Goal: Entertainment & Leisure: Consume media (video, audio)

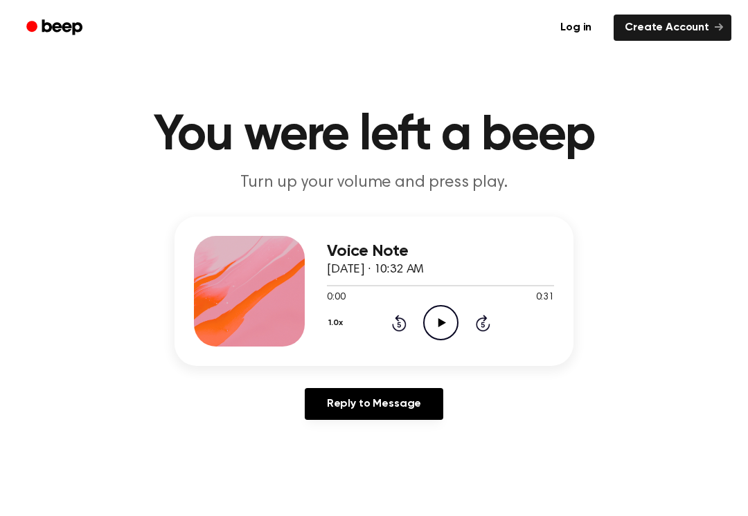
click at [452, 324] on icon "Play Audio" at bounding box center [440, 322] width 35 height 35
click at [448, 321] on icon "Pause Audio" at bounding box center [440, 322] width 35 height 35
click at [459, 323] on div "1.0x Rewind 5 seconds Play Audio Skip 5 seconds" at bounding box center [440, 322] width 227 height 35
click at [435, 326] on icon "Play Audio" at bounding box center [440, 322] width 35 height 35
click at [442, 331] on icon "Pause Audio" at bounding box center [440, 322] width 35 height 35
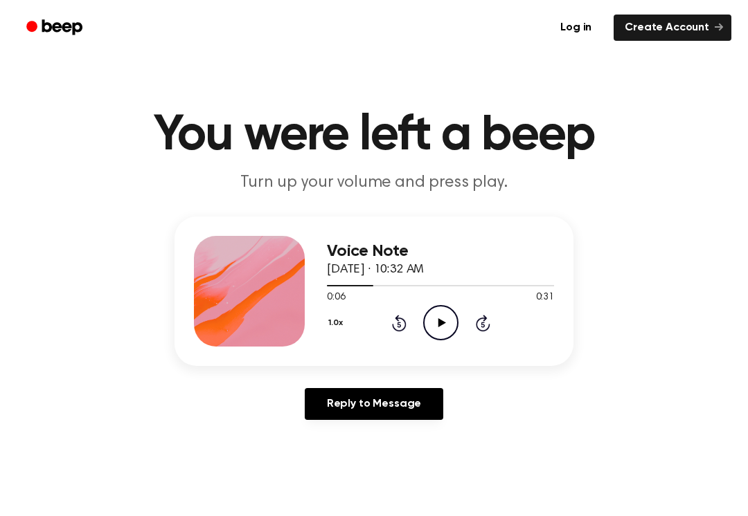
click at [399, 316] on icon "Rewind 5 seconds" at bounding box center [398, 323] width 15 height 18
click at [398, 326] on icon "Rewind 5 seconds" at bounding box center [398, 323] width 15 height 18
click at [397, 326] on icon "Rewind 5 seconds" at bounding box center [398, 323] width 15 height 18
click at [395, 321] on icon "Rewind 5 seconds" at bounding box center [398, 323] width 15 height 18
click at [437, 329] on icon "Play Audio" at bounding box center [440, 322] width 35 height 35
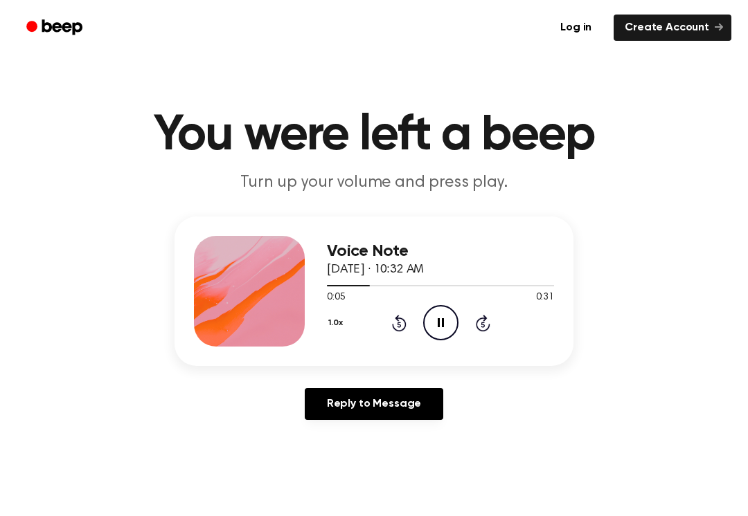
click at [451, 323] on icon "Pause Audio" at bounding box center [440, 322] width 35 height 35
click at [444, 326] on icon "Play Audio" at bounding box center [440, 322] width 35 height 35
click at [444, 325] on icon "Pause Audio" at bounding box center [440, 322] width 35 height 35
click at [445, 321] on icon "Play Audio" at bounding box center [440, 322] width 35 height 35
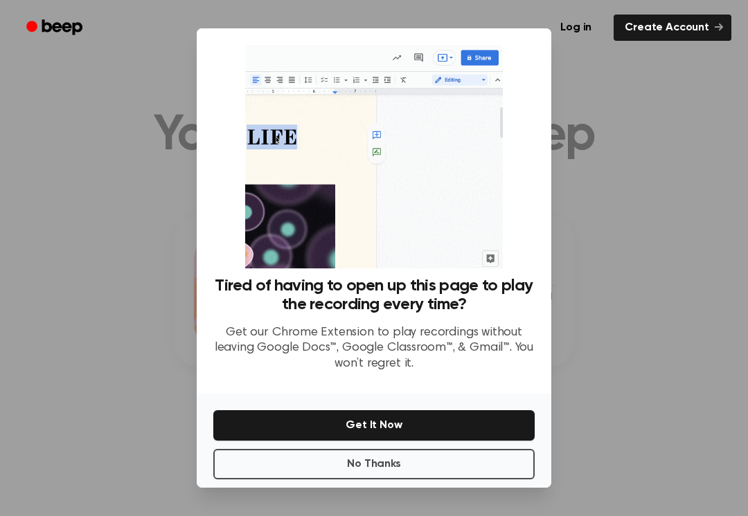
click at [429, 459] on button "No Thanks" at bounding box center [373, 464] width 321 height 30
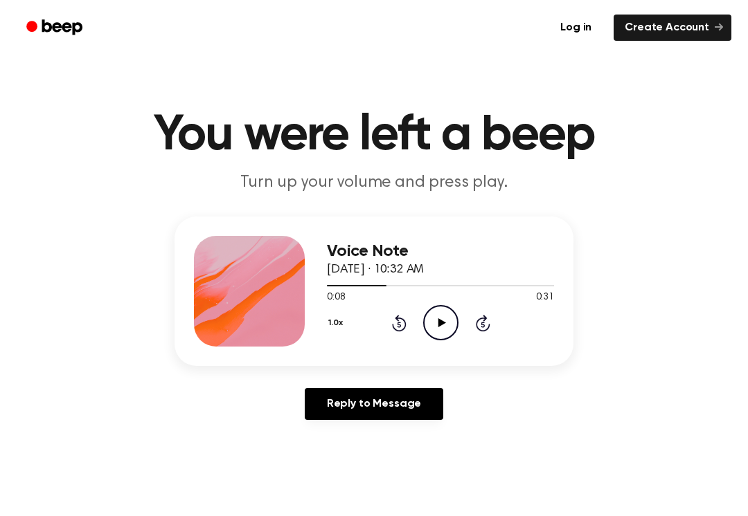
click at [424, 329] on circle at bounding box center [441, 323] width 34 height 34
click at [445, 331] on icon "Pause Audio" at bounding box center [440, 322] width 35 height 35
click at [440, 330] on icon "Play Audio" at bounding box center [440, 322] width 35 height 35
click at [447, 318] on icon "Pause Audio" at bounding box center [440, 322] width 35 height 35
click at [426, 325] on icon "Play Audio" at bounding box center [440, 322] width 35 height 35
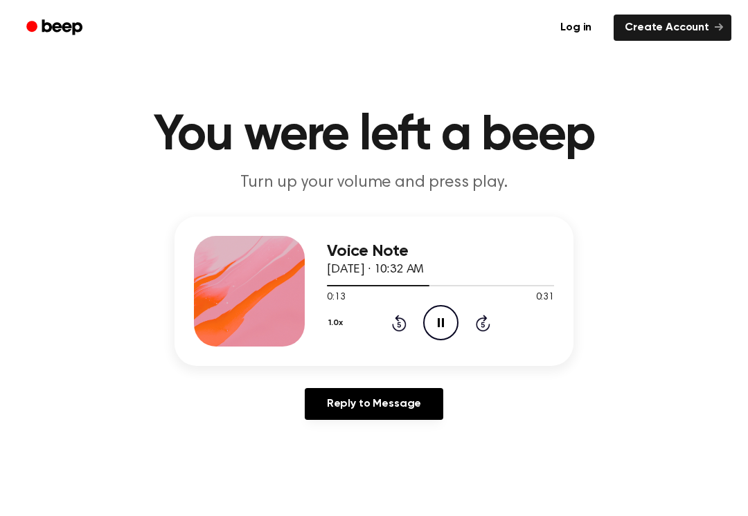
click at [443, 325] on icon at bounding box center [441, 322] width 6 height 9
click at [438, 318] on icon "Play Audio" at bounding box center [440, 322] width 35 height 35
click at [438, 321] on icon at bounding box center [441, 322] width 6 height 9
click at [444, 336] on icon "Play Audio" at bounding box center [440, 322] width 35 height 35
click at [431, 315] on icon "Pause Audio" at bounding box center [440, 322] width 35 height 35
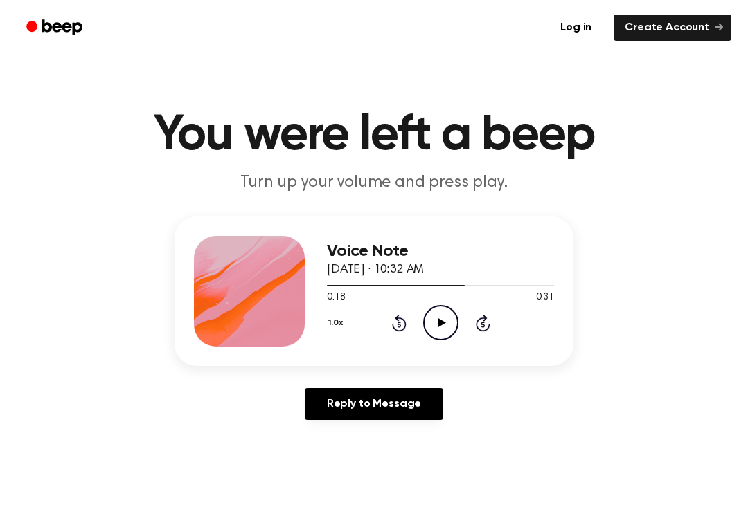
click at [438, 326] on icon "Play Audio" at bounding box center [440, 322] width 35 height 35
click at [438, 318] on icon "Pause Audio" at bounding box center [440, 322] width 35 height 35
click at [404, 329] on icon at bounding box center [399, 323] width 15 height 17
click at [443, 326] on icon "Play Audio" at bounding box center [440, 322] width 35 height 35
click at [454, 314] on circle at bounding box center [441, 323] width 34 height 34
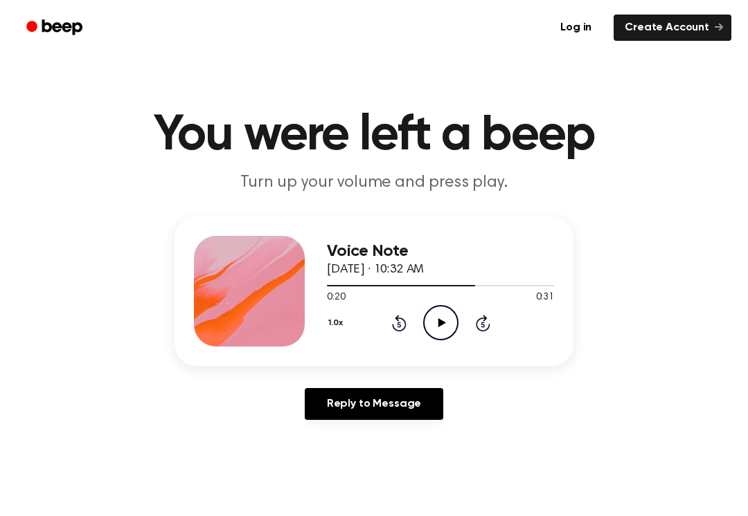
click at [442, 309] on icon "Play Audio" at bounding box center [440, 322] width 35 height 35
click at [451, 331] on icon "Pause Audio" at bounding box center [440, 322] width 35 height 35
click at [452, 341] on div "Voice Note [DATE] · 10:32 AM 0:27 0:31 Your browser does not support the [objec…" at bounding box center [440, 291] width 227 height 111
click at [435, 317] on icon "Play Audio" at bounding box center [440, 322] width 35 height 35
click at [450, 313] on icon "Pause Audio" at bounding box center [440, 322] width 35 height 35
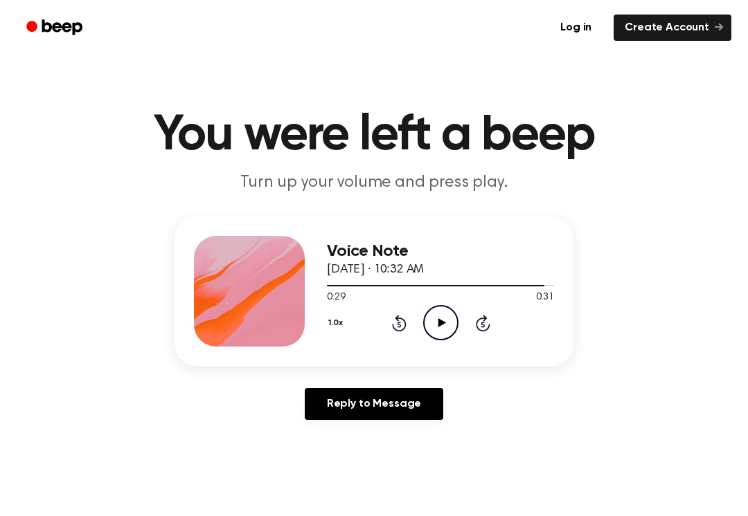
click at [441, 327] on icon "Play Audio" at bounding box center [440, 322] width 35 height 35
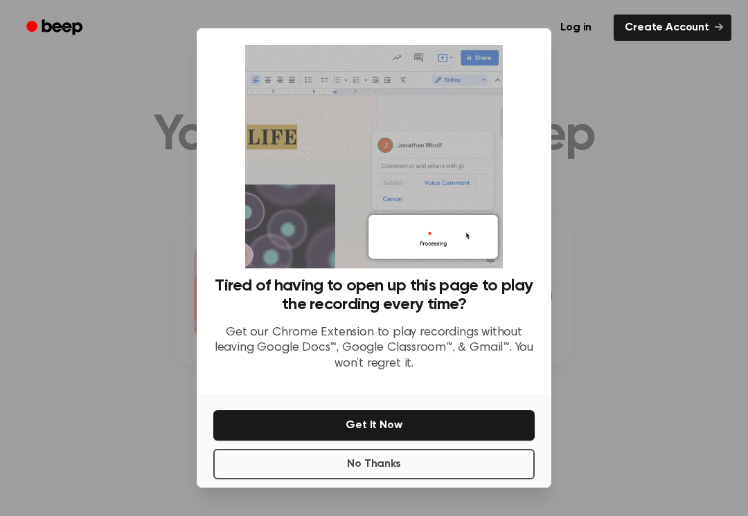
click at [465, 465] on button "No Thanks" at bounding box center [373, 464] width 321 height 30
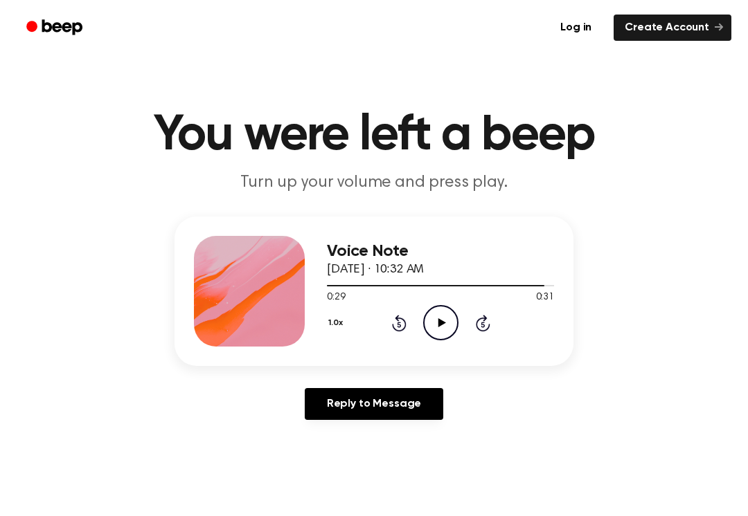
click at [442, 327] on icon "Play Audio" at bounding box center [440, 322] width 35 height 35
click at [447, 316] on icon "Play Audio" at bounding box center [440, 322] width 35 height 35
click at [445, 329] on icon "Pause Audio" at bounding box center [440, 322] width 35 height 35
click at [746, 429] on main "You were left a beep Turn up your volume and press play. Voice Note [DATE] · 10…" at bounding box center [374, 427] width 748 height 854
click at [393, 336] on div "1.0x Rewind 5 seconds Play Audio Skip 5 seconds" at bounding box center [440, 322] width 227 height 35
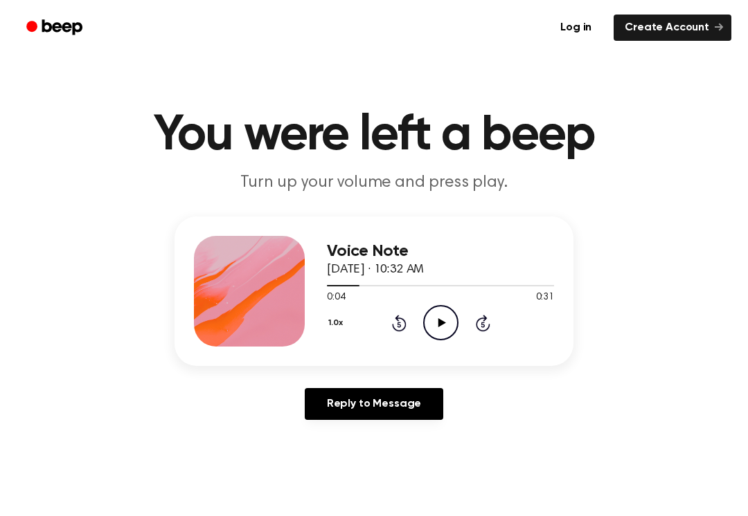
click at [393, 336] on div "1.0x Rewind 5 seconds Play Audio Skip 5 seconds" at bounding box center [440, 322] width 227 height 35
click at [393, 323] on icon "Rewind 5 seconds" at bounding box center [398, 323] width 15 height 18
